Goal: Information Seeking & Learning: Learn about a topic

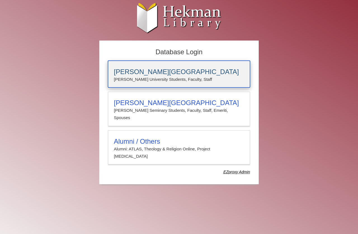
click at [183, 79] on p "[PERSON_NAME] University Students, Faculty, Staff" at bounding box center [179, 79] width 130 height 7
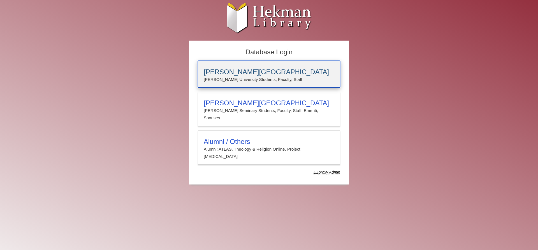
click at [266, 74] on h3 "[PERSON_NAME][GEOGRAPHIC_DATA]" at bounding box center [269, 72] width 130 height 8
click at [213, 78] on p "[PERSON_NAME] University Students, Faculty, Staff" at bounding box center [269, 79] width 130 height 7
click at [214, 69] on h3 "[PERSON_NAME][GEOGRAPHIC_DATA]" at bounding box center [269, 72] width 130 height 8
